Goal: Task Accomplishment & Management: Manage account settings

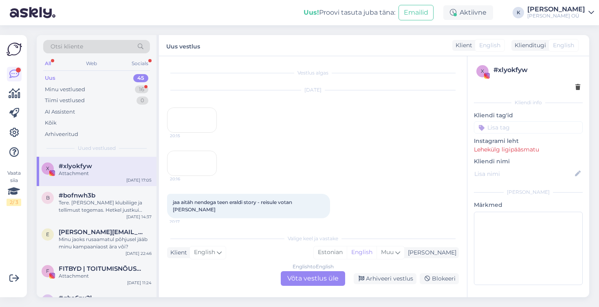
scroll to position [1122, 0]
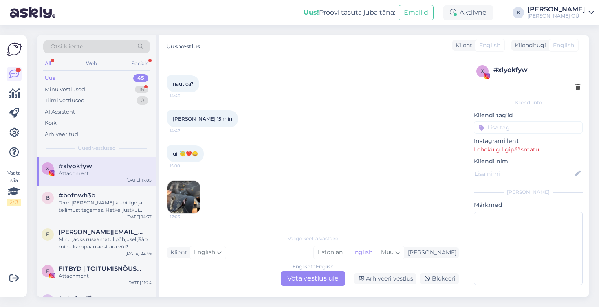
click at [176, 200] on img at bounding box center [184, 197] width 33 height 33
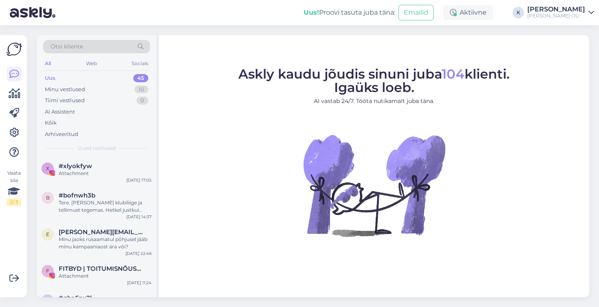
click at [586, 7] on link "Krista NORSTEN OÜ" at bounding box center [560, 12] width 67 height 13
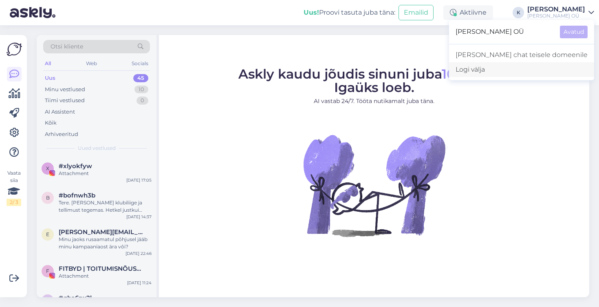
click at [515, 69] on div "Logi välja" at bounding box center [521, 69] width 145 height 15
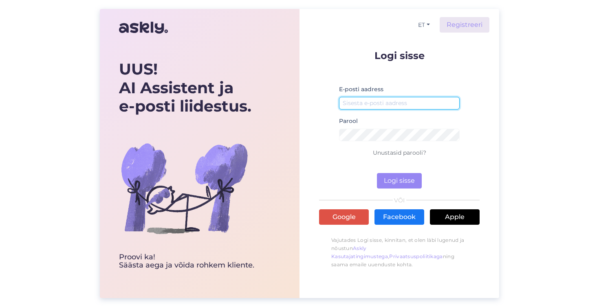
type input "[EMAIL_ADDRESS][DOMAIN_NAME]"
click at [123, 2] on div "UUS! AI Assistent ja e-posti liidestus. Proovi ka! Säästa aega [PERSON_NAME] ro…" at bounding box center [299, 153] width 599 height 307
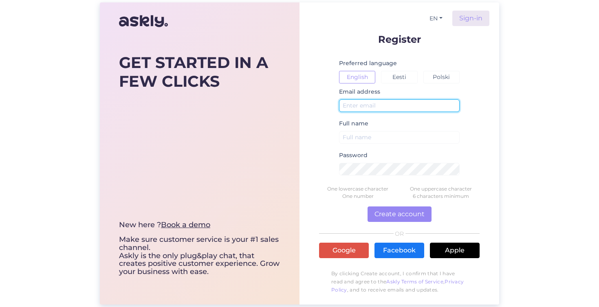
click at [379, 104] on input "text" at bounding box center [399, 105] width 121 height 13
click at [401, 78] on button "Eesti" at bounding box center [399, 77] width 36 height 13
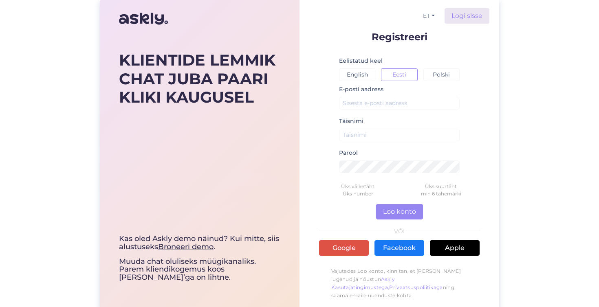
click at [390, 110] on div "E-posti aadress" at bounding box center [399, 100] width 121 height 32
click at [384, 103] on input "text" at bounding box center [399, 103] width 121 height 13
type input "d"
type input "[EMAIL_ADDRESS][DOMAIN_NAME]"
click at [381, 138] on input "text" at bounding box center [399, 135] width 121 height 13
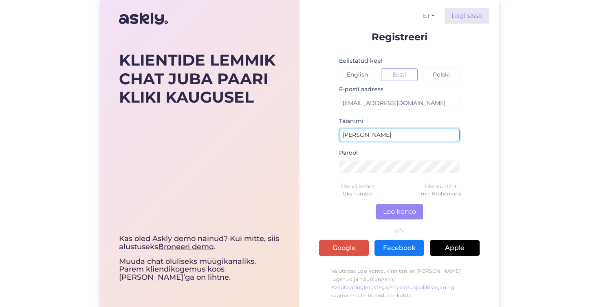
type input "J"
type input "Luxury Dreams"
click at [394, 135] on input "Luxury Dreams" at bounding box center [399, 135] width 121 height 13
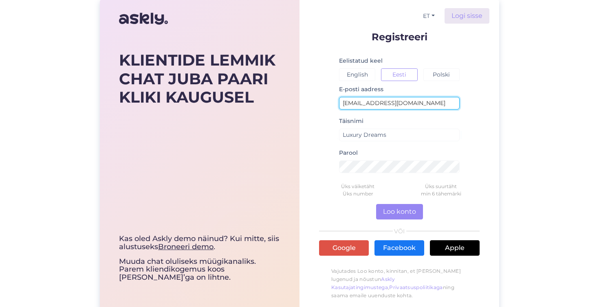
drag, startPoint x: 420, startPoint y: 105, endPoint x: 340, endPoint y: 100, distance: 80.5
click at [340, 100] on input "[EMAIL_ADDRESS][DOMAIN_NAME]" at bounding box center [399, 103] width 121 height 13
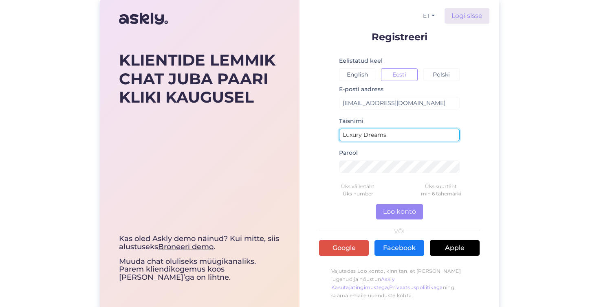
drag, startPoint x: 352, startPoint y: 136, endPoint x: 338, endPoint y: 136, distance: 13.5
click at [338, 136] on form "Registreeri Eelistatud keel English Eesti Polski E-posti aadress jaanika@luxury…" at bounding box center [399, 168] width 161 height 272
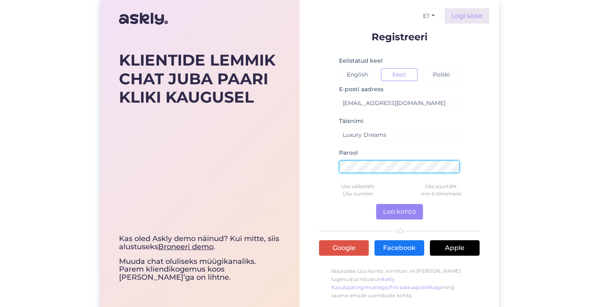
click at [335, 165] on form "Registreeri Eelistatud keel English Eesti Polski E-posti aadress jaanika@luxury…" at bounding box center [399, 168] width 161 height 272
click at [514, 145] on div "KLIENTIDE LEMMIK CHAT JUBA PAARI KLIKI KAUGUSEL Kas oled Askly demo näinud? Kui…" at bounding box center [299, 155] width 599 height 311
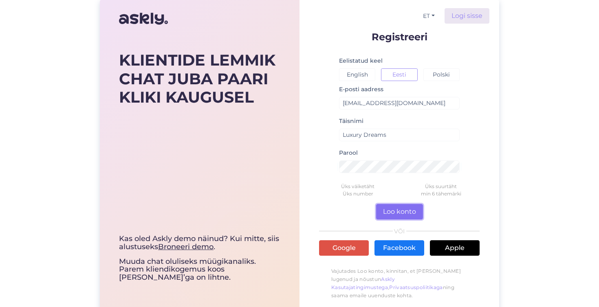
click at [409, 214] on button "Loo konto" at bounding box center [399, 211] width 47 height 15
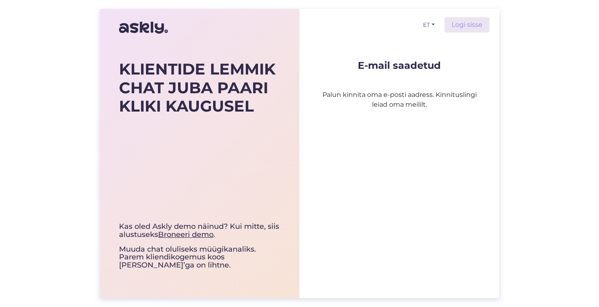
click at [394, 173] on div "ET Logi sisse E-mail saadetud Palun kinnita oma e-posti aadress. Kinnituslingi …" at bounding box center [400, 153] width 200 height 289
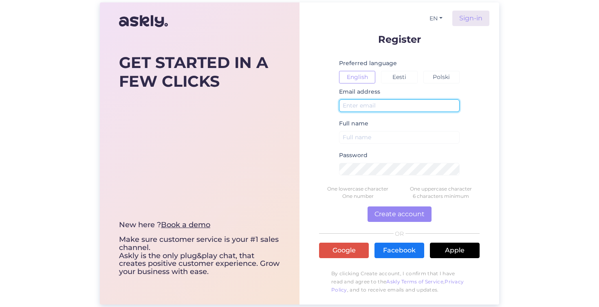
click at [357, 104] on input "text" at bounding box center [399, 105] width 121 height 13
type input "[EMAIL_ADDRESS][DOMAIN_NAME]"
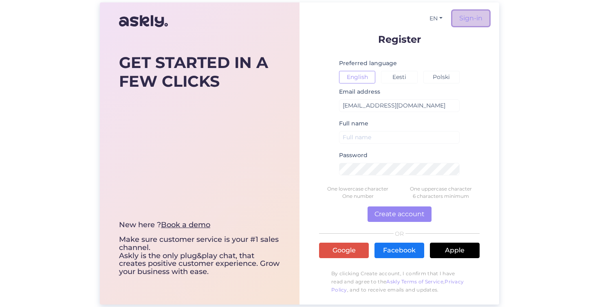
click at [462, 18] on link "Sign-in" at bounding box center [470, 18] width 37 height 15
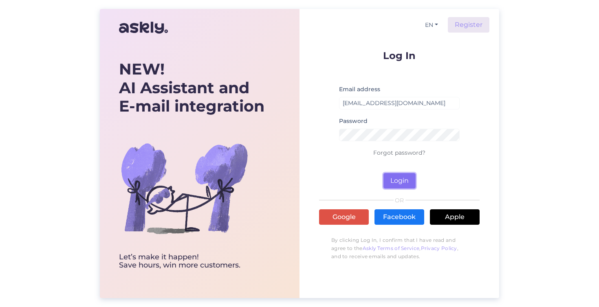
click at [389, 176] on button "Login" at bounding box center [400, 180] width 32 height 15
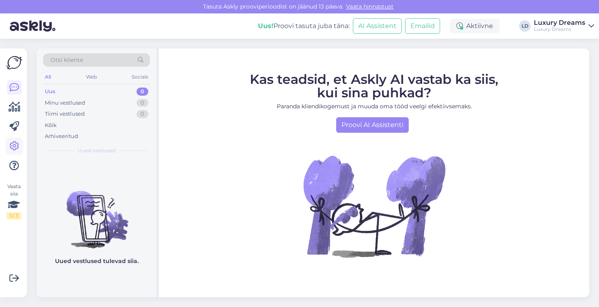
click at [13, 143] on icon at bounding box center [14, 146] width 10 height 10
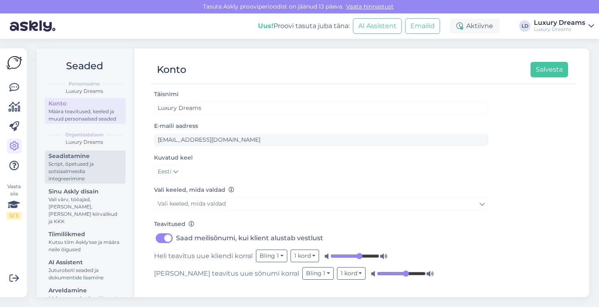
click at [85, 172] on div "Script, õpetused ja sotsiaalmeedia integreerimine" at bounding box center [85, 172] width 73 height 22
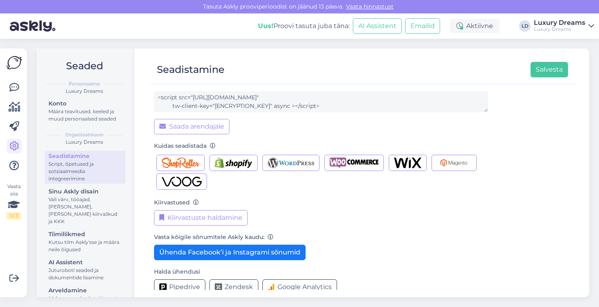
scroll to position [86, 0]
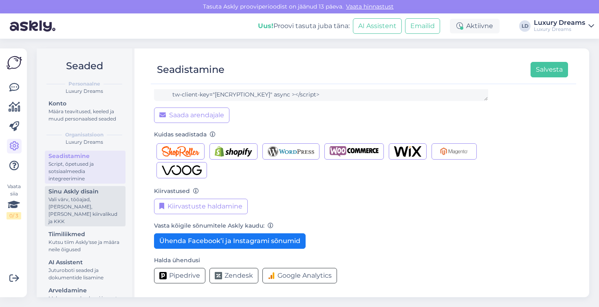
click at [82, 207] on div "Vali värv, tööajad, [PERSON_NAME], [PERSON_NAME] kiirvalikud ja KKK" at bounding box center [85, 210] width 73 height 29
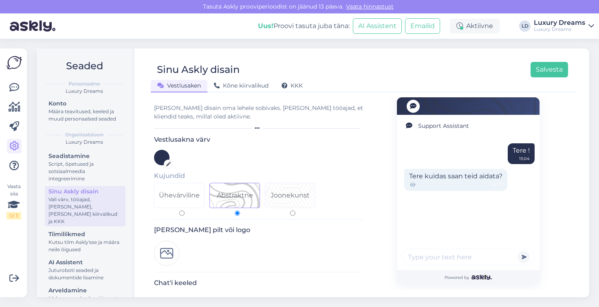
click at [161, 160] on div at bounding box center [161, 157] width 15 height 15
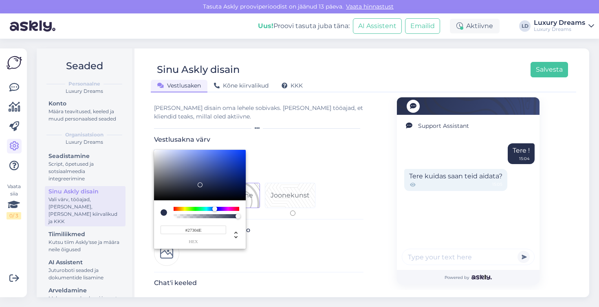
drag, startPoint x: 204, startPoint y: 230, endPoint x: 182, endPoint y: 230, distance: 22.4
click at [182, 230] on input "#27304E" at bounding box center [194, 230] width 66 height 9
paste input "B89B66"
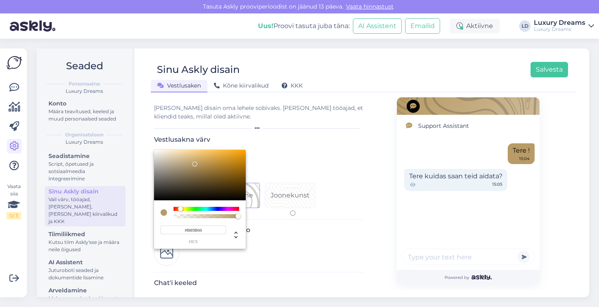
type input "#B89B66"
click at [264, 147] on div at bounding box center [299, 153] width 599 height 307
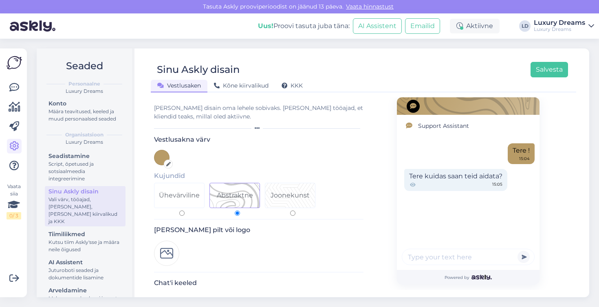
click at [180, 212] on input "Ühevärviline" at bounding box center [181, 213] width 5 height 5
radio input "true"
click at [236, 210] on label "Abstraktne" at bounding box center [236, 199] width 55 height 33
click at [236, 211] on input "Abstraktne" at bounding box center [237, 213] width 5 height 5
radio input "true"
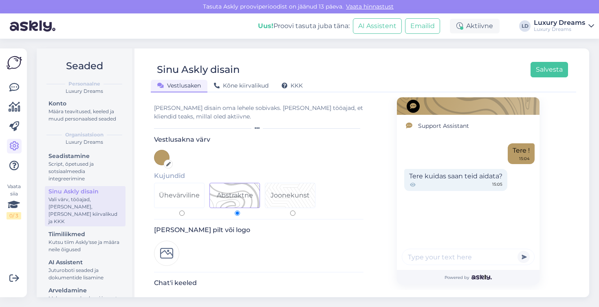
click at [285, 205] on div "Joonekunst" at bounding box center [290, 195] width 50 height 24
click at [290, 211] on input "Joonekunst" at bounding box center [292, 213] width 5 height 5
radio input "true"
click at [195, 200] on div "Ühevärviline" at bounding box center [179, 196] width 41 height 10
click at [185, 211] on input "Ühevärviline" at bounding box center [181, 213] width 5 height 5
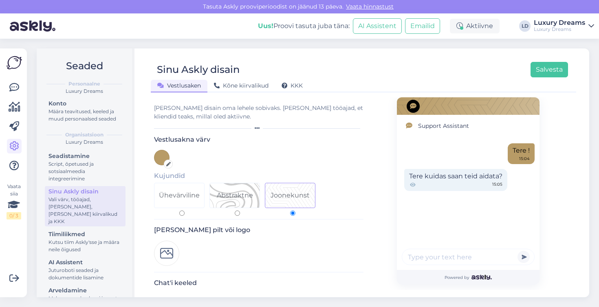
radio input "true"
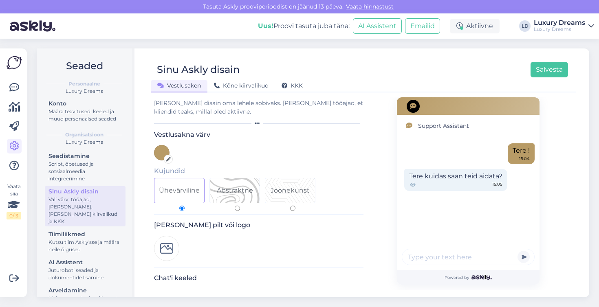
scroll to position [6, 0]
click at [165, 245] on img at bounding box center [166, 247] width 25 height 25
click at [170, 251] on img at bounding box center [166, 247] width 25 height 25
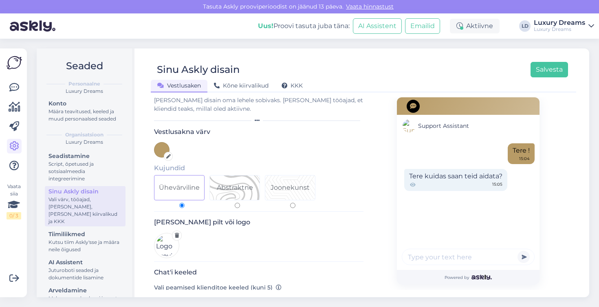
scroll to position [11, 0]
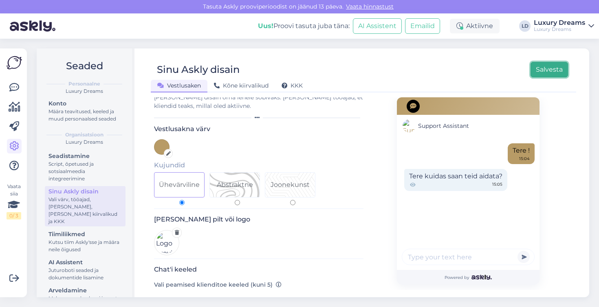
click at [540, 73] on button "Salvesta" at bounding box center [549, 69] width 37 height 15
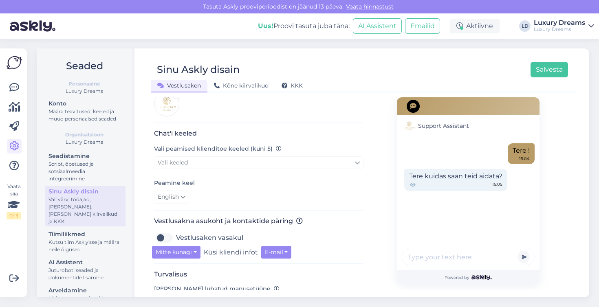
scroll to position [143, 0]
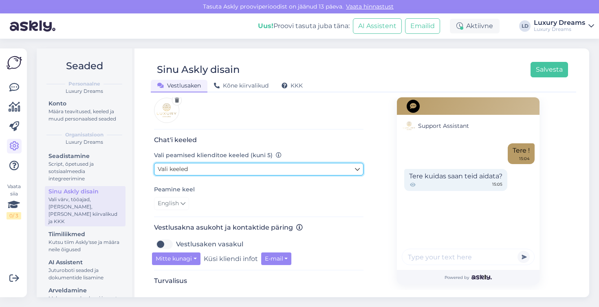
click at [355, 169] on icon at bounding box center [357, 169] width 5 height 9
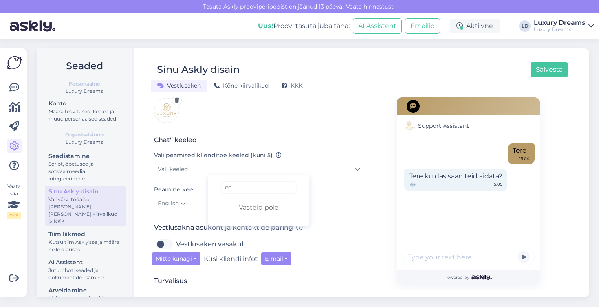
type input "e"
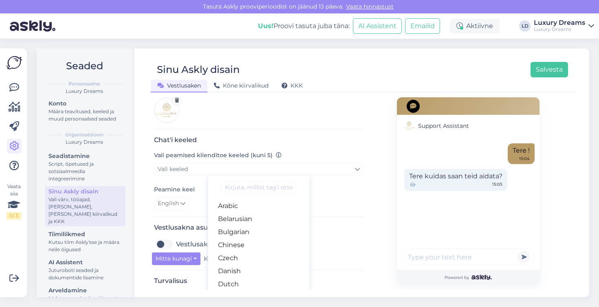
type input "s"
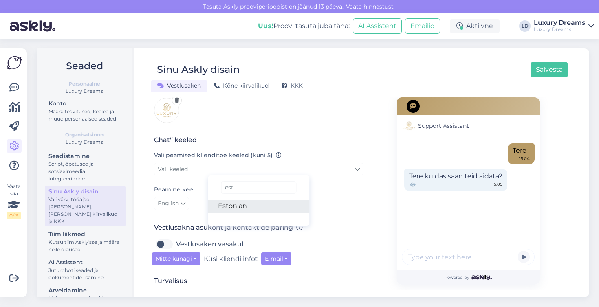
type input "est"
click at [249, 204] on link "Estonian" at bounding box center [258, 206] width 101 height 13
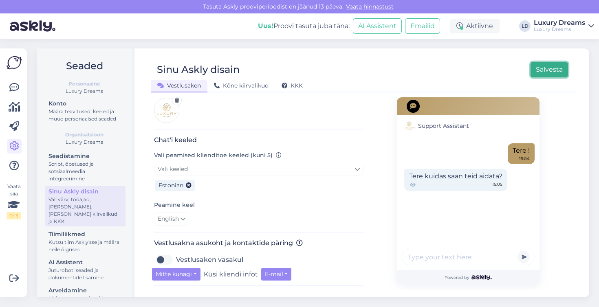
click at [539, 74] on button "Salvesta" at bounding box center [549, 69] width 37 height 15
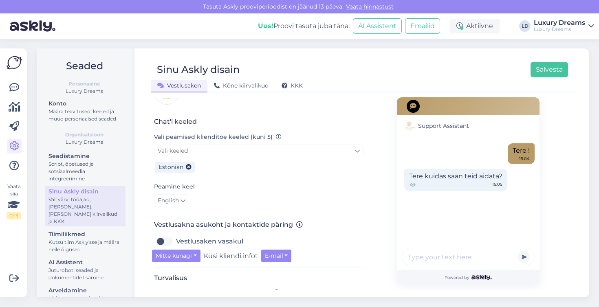
scroll to position [181, 0]
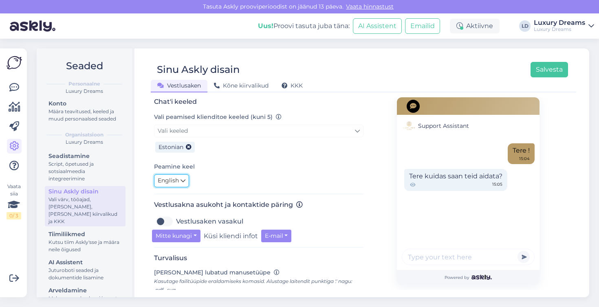
click at [185, 181] on icon at bounding box center [183, 180] width 5 height 9
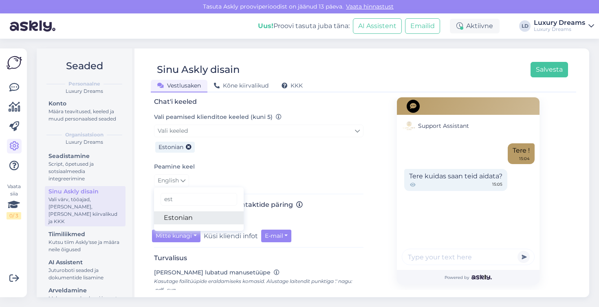
type input "est"
click at [181, 219] on link "Estonian" at bounding box center [199, 218] width 90 height 13
click at [245, 180] on div "Estonian est Estonian" at bounding box center [258, 180] width 209 height 13
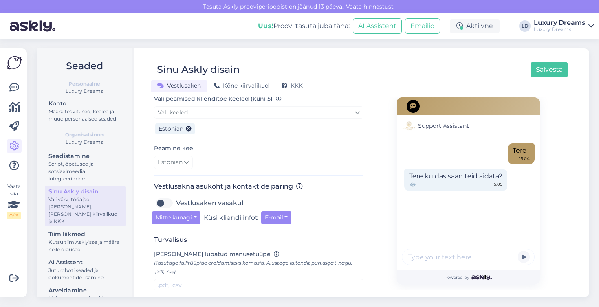
scroll to position [200, 0]
click at [194, 218] on button "Mitte kunagi" at bounding box center [176, 217] width 49 height 13
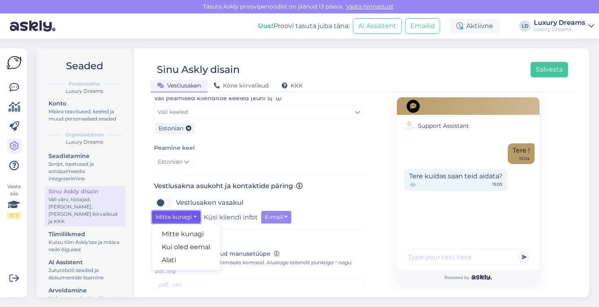
click at [194, 218] on button "Mitte kunagi" at bounding box center [176, 217] width 49 height 13
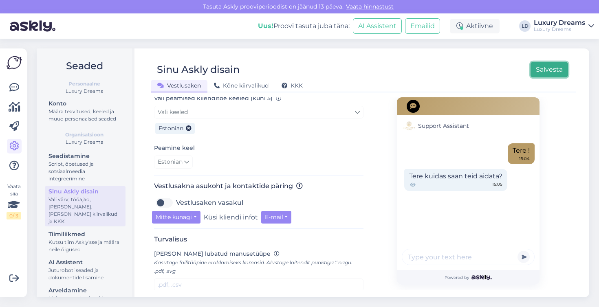
click at [546, 72] on button "Salvesta" at bounding box center [549, 69] width 37 height 15
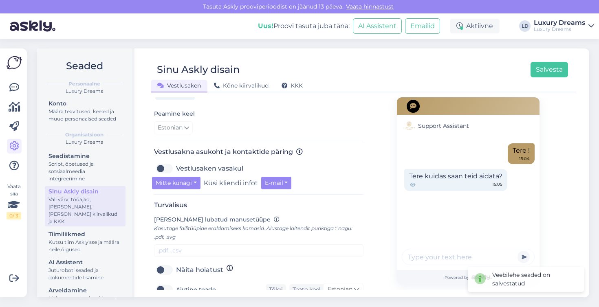
scroll to position [297, 0]
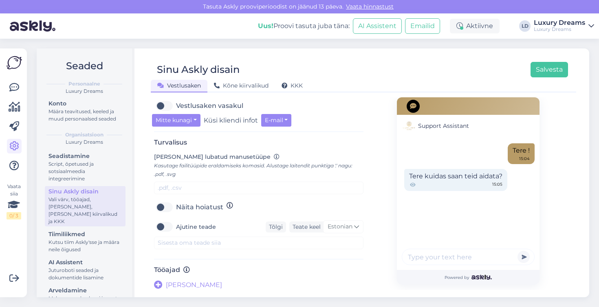
click at [176, 228] on label "Ajutine teade" at bounding box center [196, 226] width 40 height 13
click at [167, 228] on input "Ajutine teade" at bounding box center [164, 226] width 20 height 13
checkbox input "true"
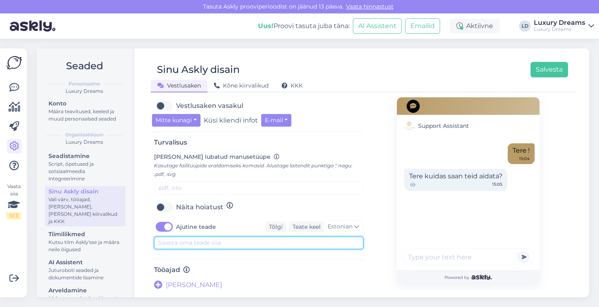
click at [214, 246] on textarea at bounding box center [258, 243] width 209 height 13
drag, startPoint x: 232, startPoint y: 243, endPoint x: 260, endPoint y: 243, distance: 28.1
click at [260, 243] on textarea "[PERSON_NAME] jaoks olemas tööpäeviti E-R 10:00 - 18:00 ja L 11:00 - 16:00" at bounding box center [258, 243] width 209 height 13
type textarea "Oleme Sinu jaoks olemas E-R 10:00 - 18:00 ja L 11:00 - 16:00"
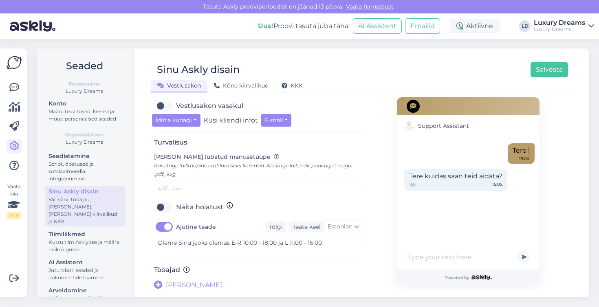
click at [313, 256] on div "Turvalisus [PERSON_NAME] lubatud manusetüüpe Kasutage failitüüpide eraldamiseks…" at bounding box center [258, 199] width 209 height 121
click at [547, 71] on button "Salvesta" at bounding box center [549, 69] width 37 height 15
click at [95, 245] on div "Kutsu tiim Askly'sse ja määra neile õigused" at bounding box center [85, 246] width 73 height 15
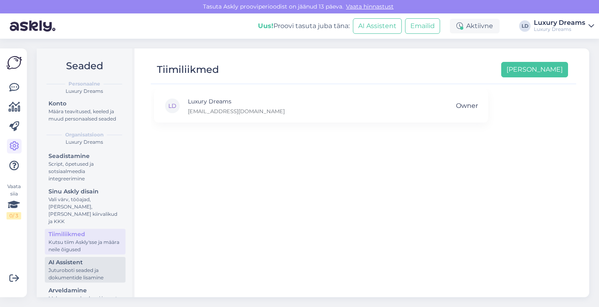
click at [77, 266] on div "AI Assistent" at bounding box center [85, 262] width 73 height 9
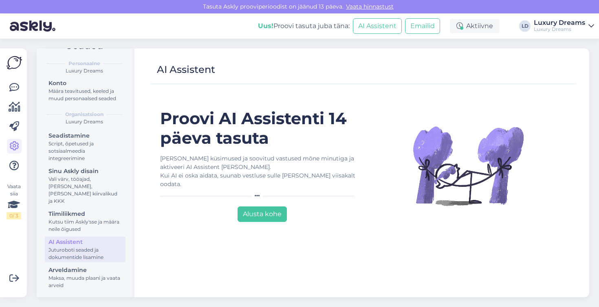
scroll to position [21, 0]
click at [81, 271] on div "Arveldamine" at bounding box center [85, 270] width 73 height 9
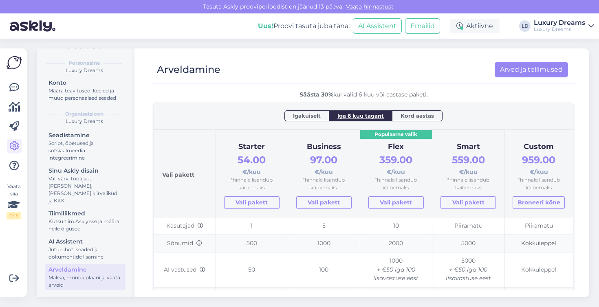
scroll to position [25, 0]
click at [403, 117] on span "Kord aastas" at bounding box center [417, 114] width 33 height 8
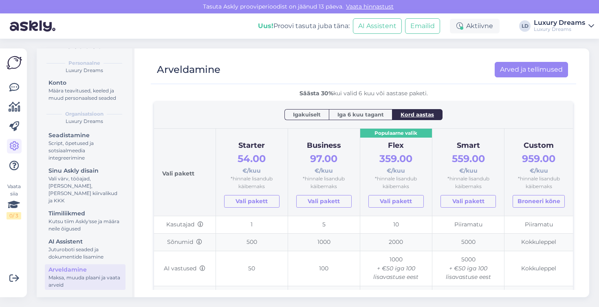
drag, startPoint x: 233, startPoint y: 158, endPoint x: 272, endPoint y: 147, distance: 40.6
click at [260, 159] on div "54.00 €/kuu" at bounding box center [251, 163] width 55 height 24
click at [310, 115] on span "Igakuiselt" at bounding box center [307, 114] width 28 height 8
drag, startPoint x: 239, startPoint y: 158, endPoint x: 278, endPoint y: 165, distance: 39.1
click at [278, 165] on th "Starter 78.00 €/kuu *hinnale lisandub käibemaks [PERSON_NAME]" at bounding box center [252, 172] width 72 height 88
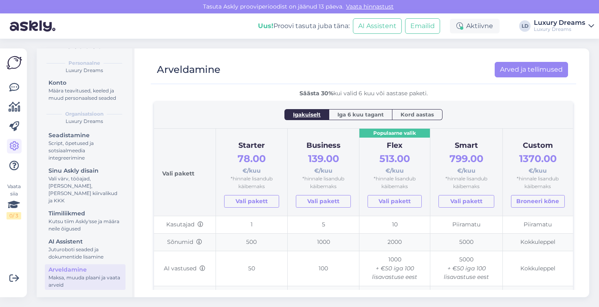
click at [344, 115] on span "Iga 6 kuu tagant" at bounding box center [360, 114] width 46 height 8
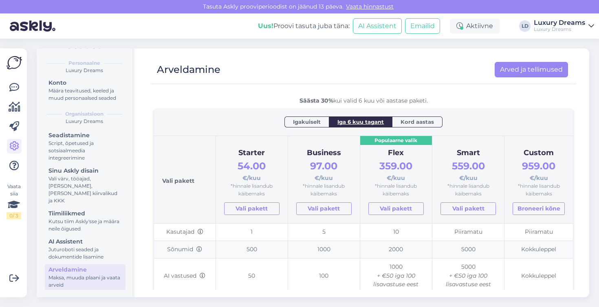
scroll to position [0, 0]
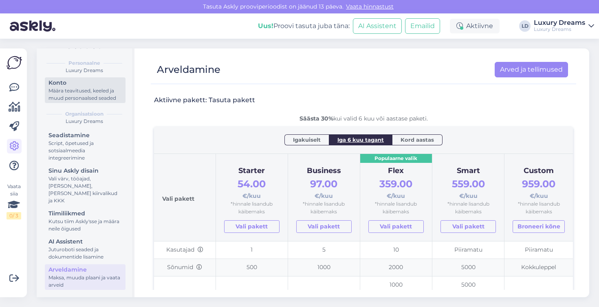
click at [74, 91] on div "Määra teavitused, keeled ja muud personaalsed seaded" at bounding box center [85, 94] width 73 height 15
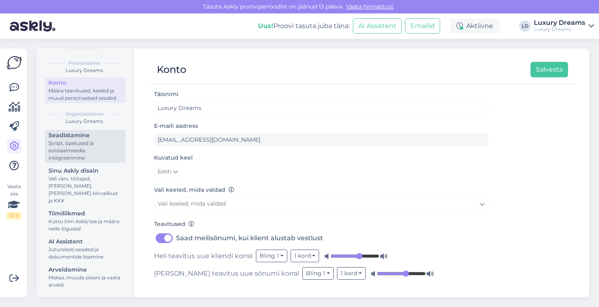
click at [71, 151] on div "Script, õpetused ja sotsiaalmeedia integreerimine" at bounding box center [85, 151] width 73 height 22
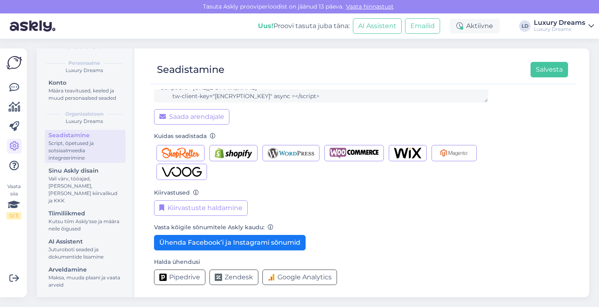
scroll to position [85, 0]
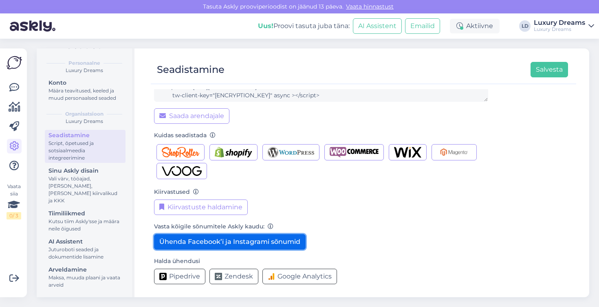
click at [243, 241] on button "Ühenda Facebook’i ja Instagrami sõnumid" at bounding box center [230, 241] width 152 height 15
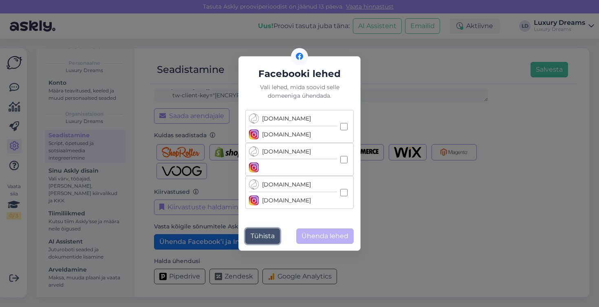
click at [267, 233] on button "Tühista" at bounding box center [262, 236] width 35 height 15
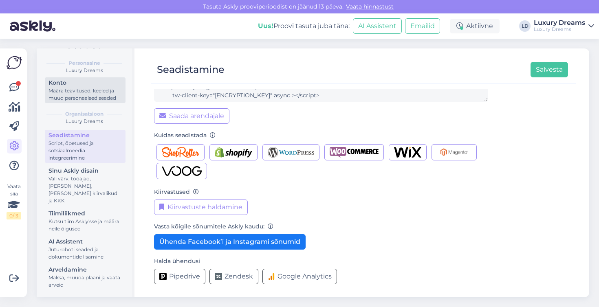
click at [73, 102] on div "Määra teavitused, keeled ja muud personaalsed seaded" at bounding box center [85, 94] width 73 height 15
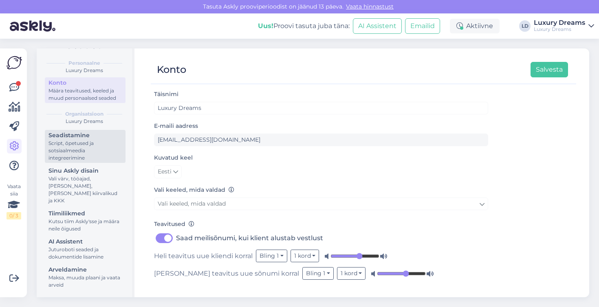
click at [75, 154] on div "Script, õpetused ja sotsiaalmeedia integreerimine" at bounding box center [85, 151] width 73 height 22
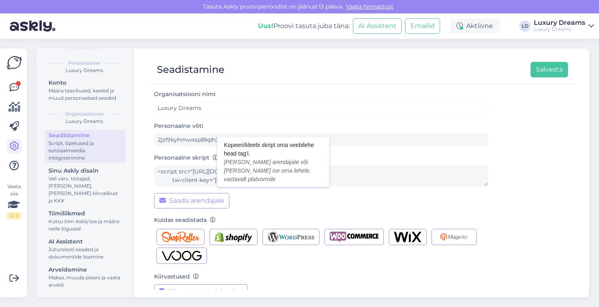
click at [214, 159] on icon at bounding box center [216, 158] width 6 height 6
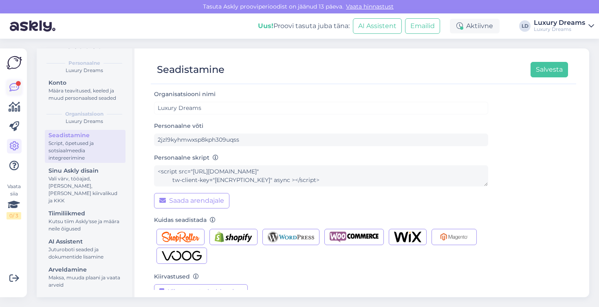
click at [14, 91] on icon at bounding box center [14, 88] width 10 height 10
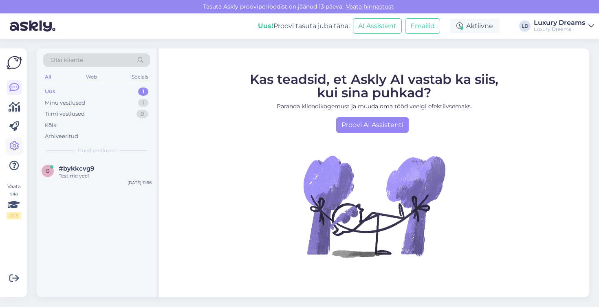
click at [14, 147] on icon at bounding box center [14, 146] width 10 height 10
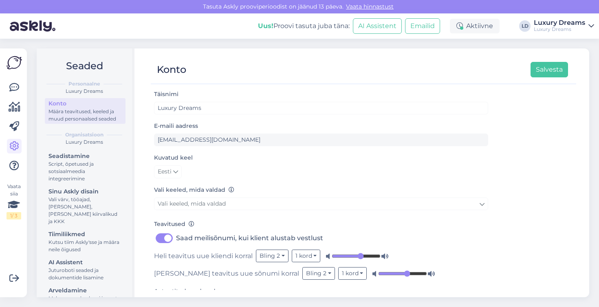
click at [91, 88] on div "Luxury Dreams" at bounding box center [84, 91] width 82 height 7
click at [89, 146] on div "Luxury Dreams" at bounding box center [84, 142] width 82 height 7
click at [73, 176] on div "Script, õpetused ja sotsiaalmeedia integreerimine" at bounding box center [85, 172] width 73 height 22
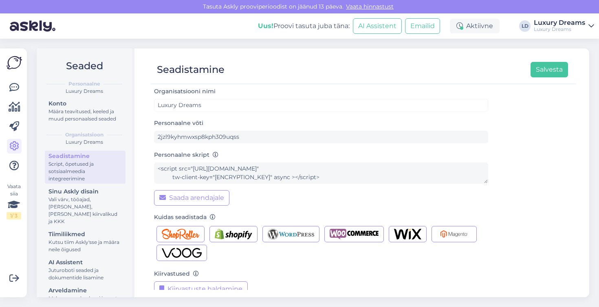
scroll to position [3, 0]
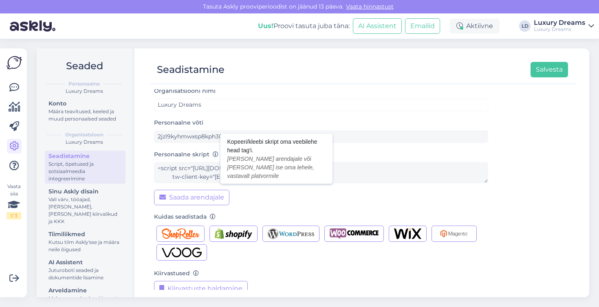
click at [214, 157] on icon at bounding box center [216, 155] width 6 height 6
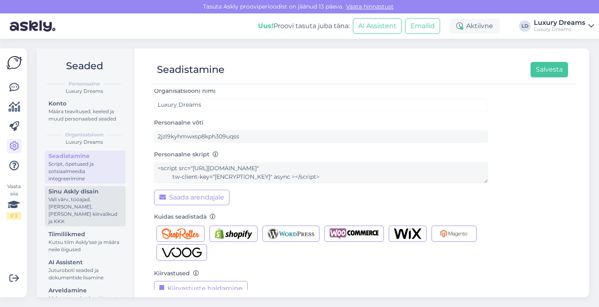
click at [82, 204] on div "Vali värv, tööajad, [PERSON_NAME], [PERSON_NAME] kiirvalikud ja KKK" at bounding box center [85, 210] width 73 height 29
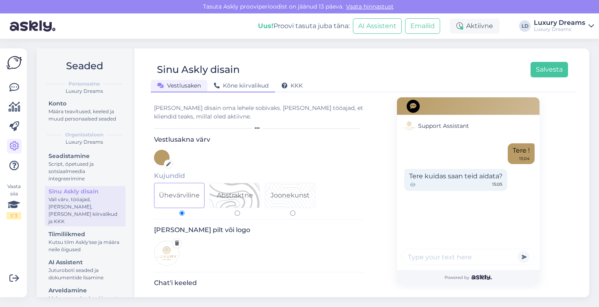
click at [253, 86] on span "Kõne kiirvalikud" at bounding box center [241, 85] width 55 height 7
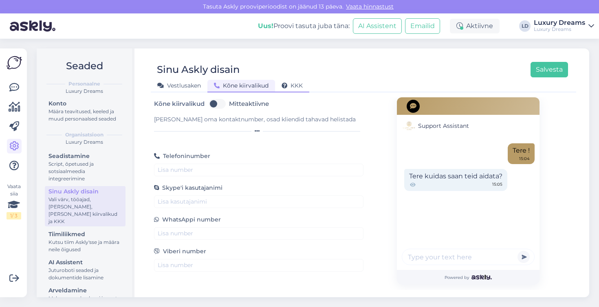
click at [289, 83] on span "KKK" at bounding box center [292, 85] width 21 height 7
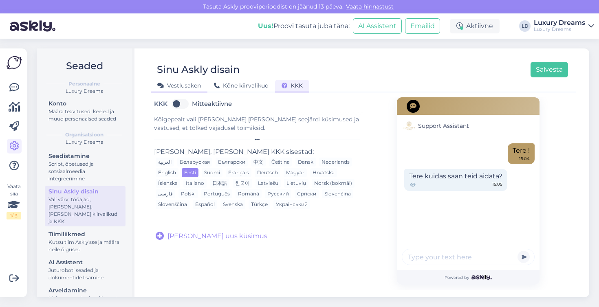
click at [178, 84] on span "Vestlusaken" at bounding box center [179, 85] width 44 height 7
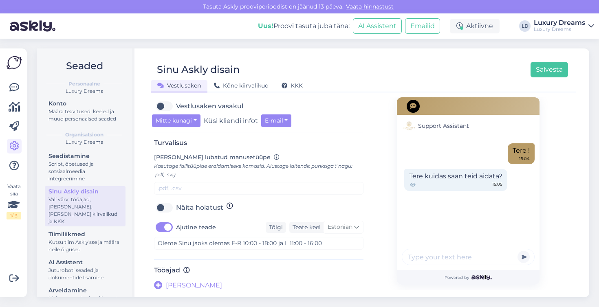
scroll to position [297, 0]
click at [60, 242] on div "Kutsu tiim Askly'sse ja määra neile õigused" at bounding box center [85, 246] width 73 height 15
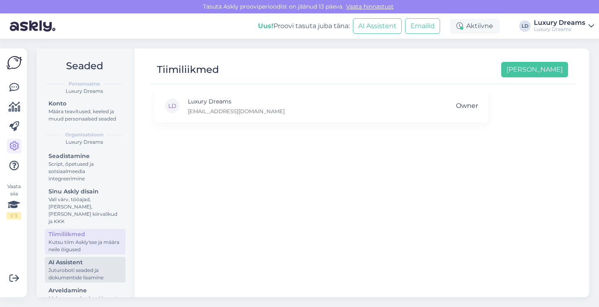
click at [101, 266] on div "AI Assistent" at bounding box center [85, 262] width 73 height 9
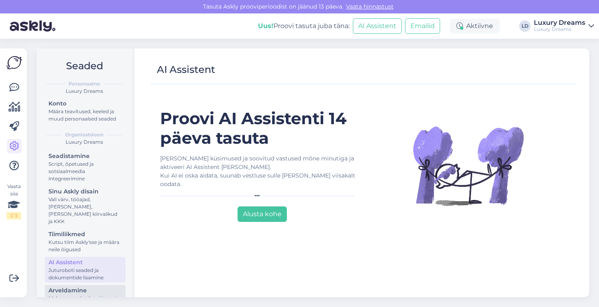
click at [79, 289] on div "Arveldamine" at bounding box center [85, 291] width 73 height 9
